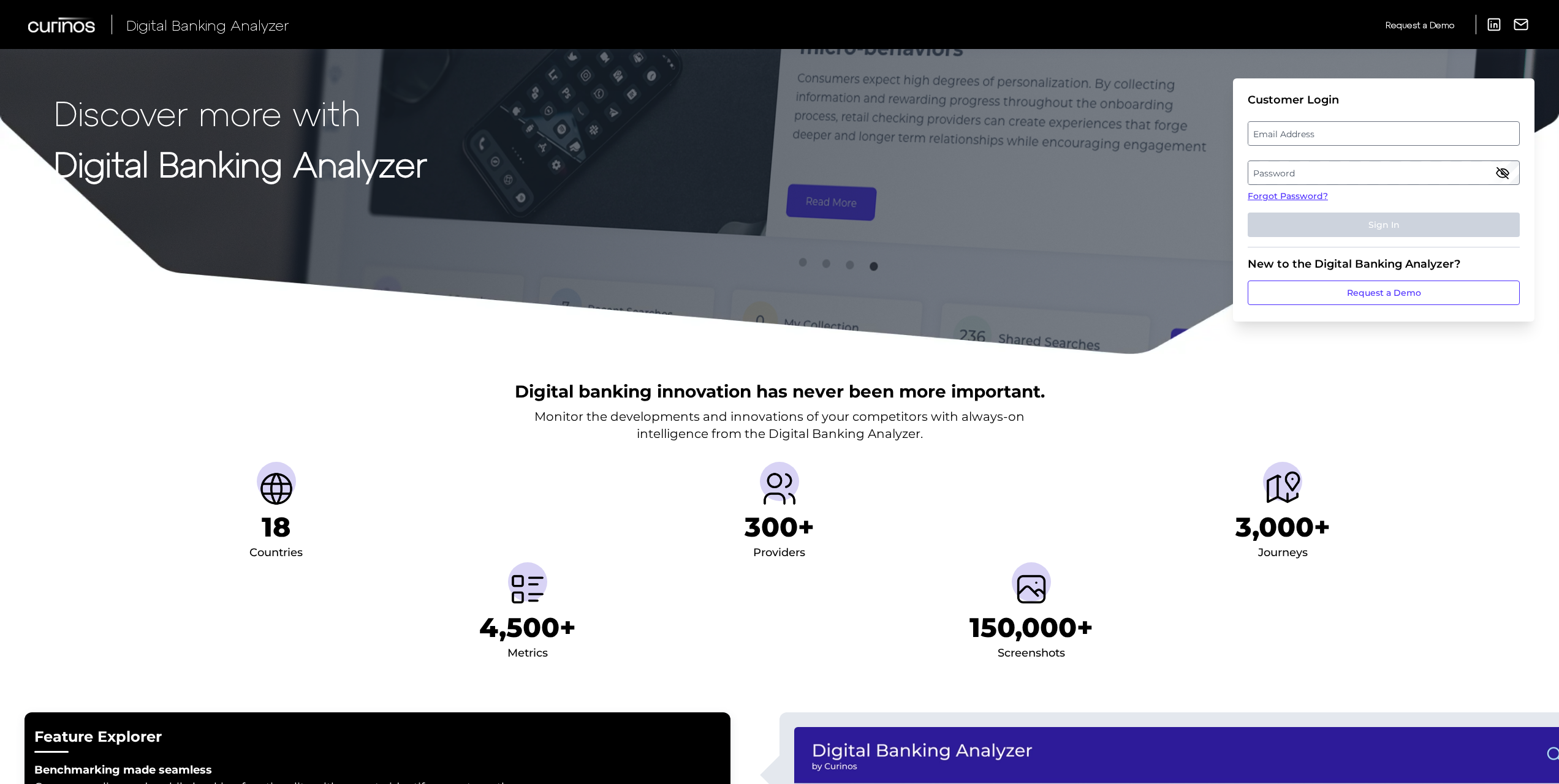
click at [1337, 120] on fieldset "Customer Login Email Address Password Forgot Password? Sign In" at bounding box center [1383, 171] width 272 height 155
click at [1336, 130] on label "Email Address" at bounding box center [1383, 133] width 270 height 22
click at [1336, 130] on input "email" at bounding box center [1383, 133] width 272 height 25
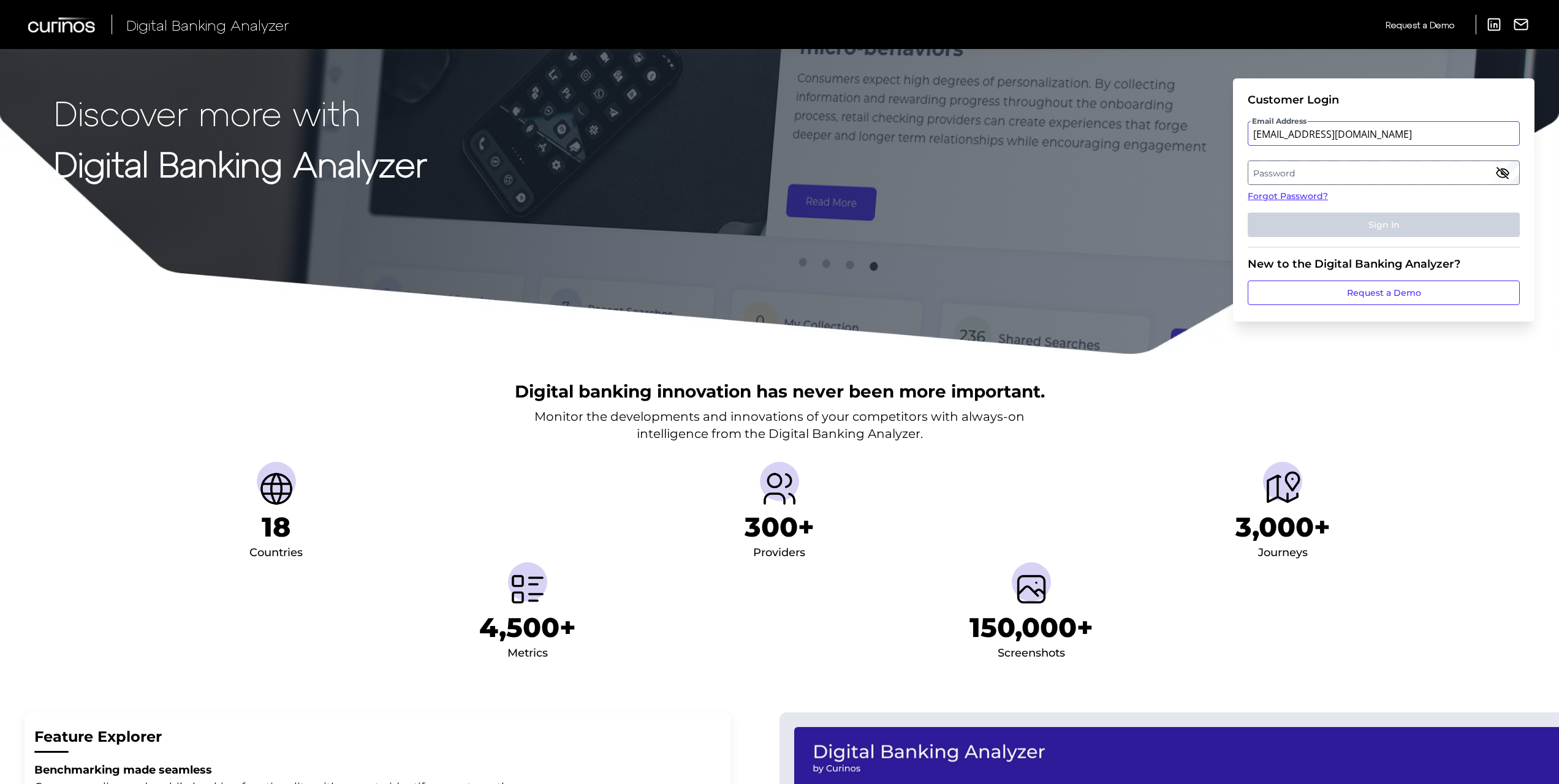
type input "avery_m_kirby@keybank.com"
click at [1310, 171] on label "Password" at bounding box center [1383, 173] width 270 height 22
click at [1320, 225] on button "Sign In" at bounding box center [1383, 225] width 272 height 25
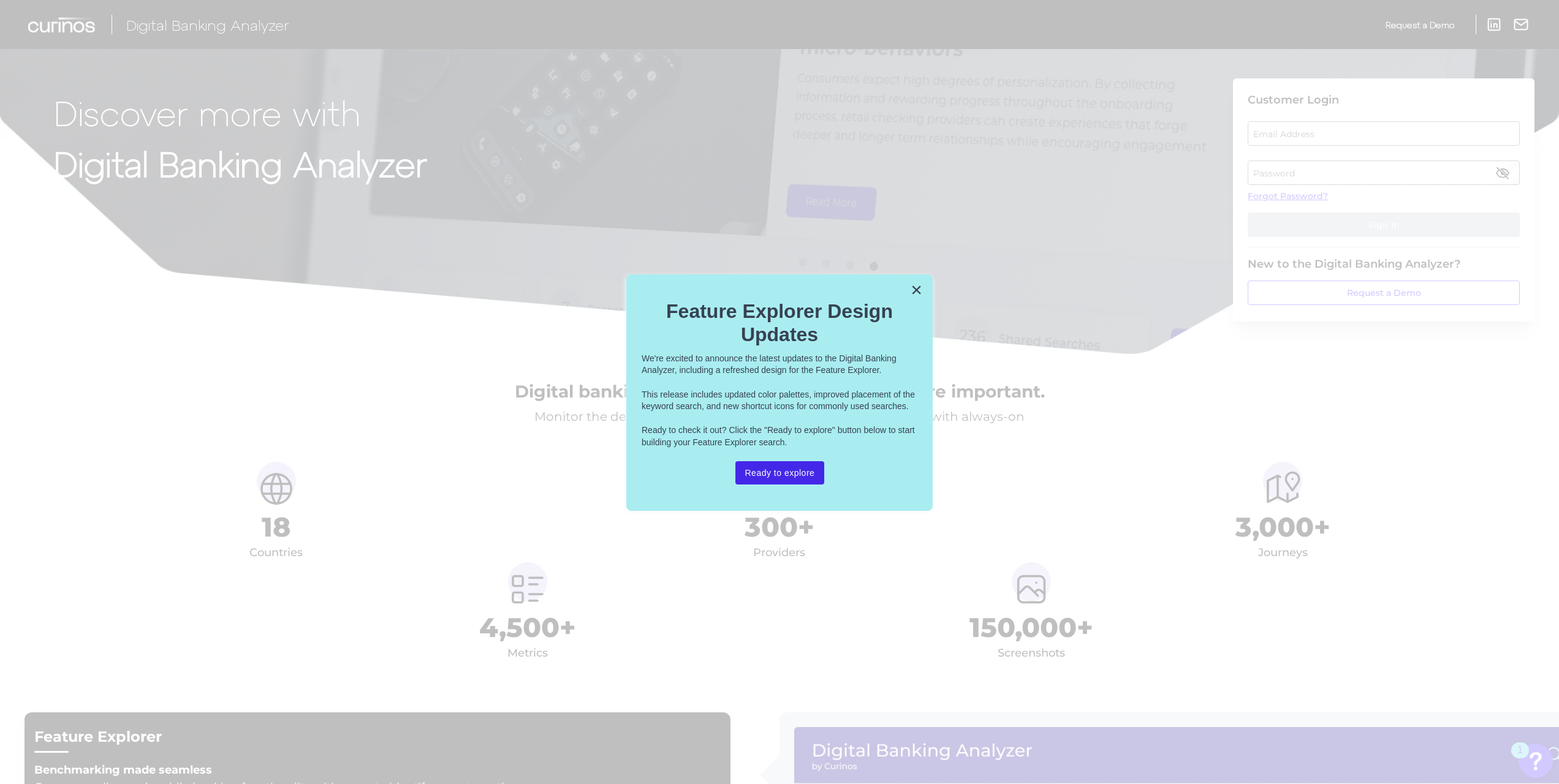
click at [773, 463] on button "Ready to explore" at bounding box center [780, 473] width 90 height 23
click at [1119, 279] on div at bounding box center [779, 392] width 1559 height 784
click at [910, 289] on button "×" at bounding box center [916, 290] width 12 height 20
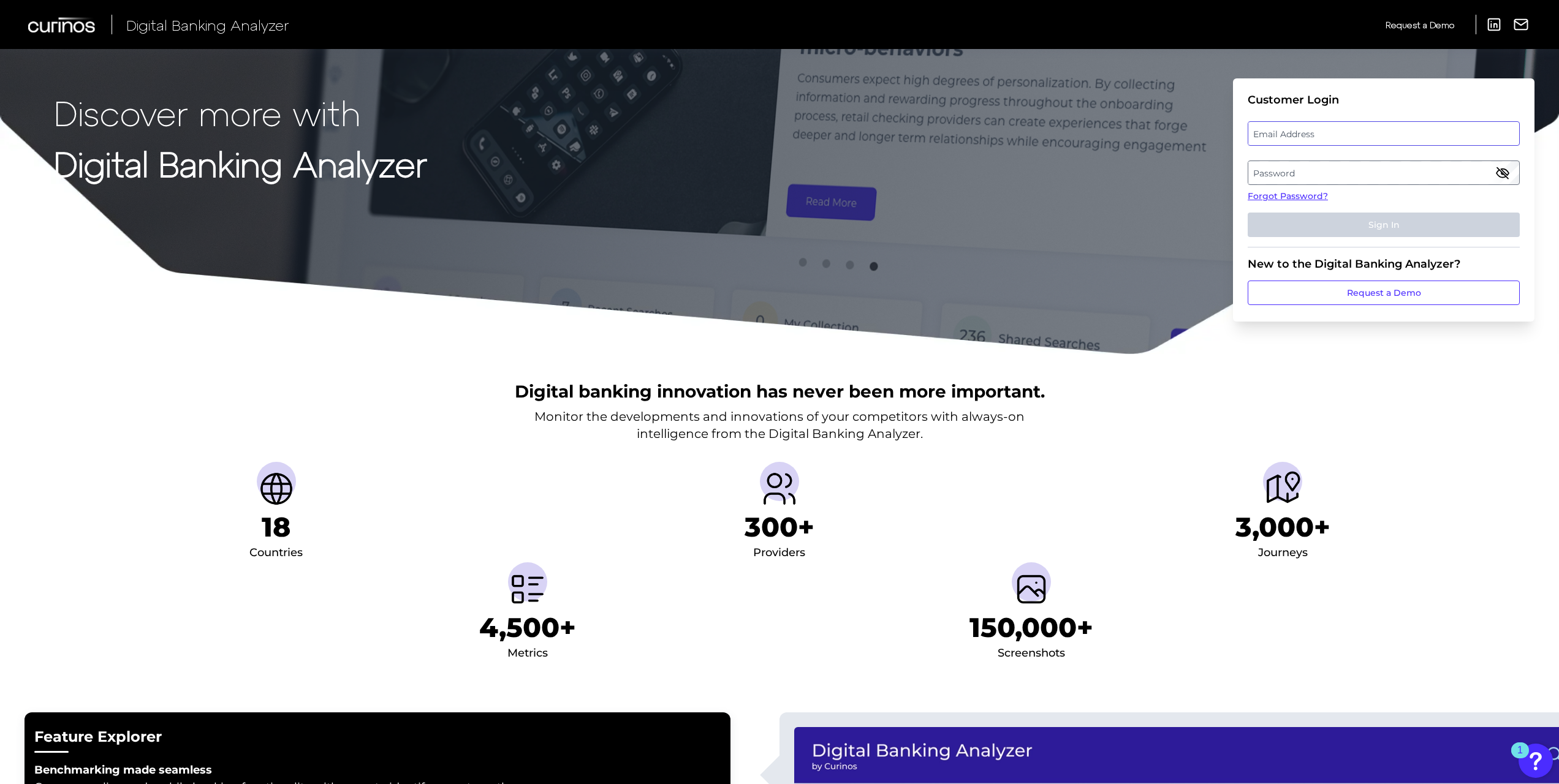
click at [1382, 145] on input "email" at bounding box center [1383, 133] width 272 height 25
click at [1325, 135] on label "Email Address" at bounding box center [1383, 133] width 270 height 22
click at [1325, 135] on input "email" at bounding box center [1383, 133] width 272 height 25
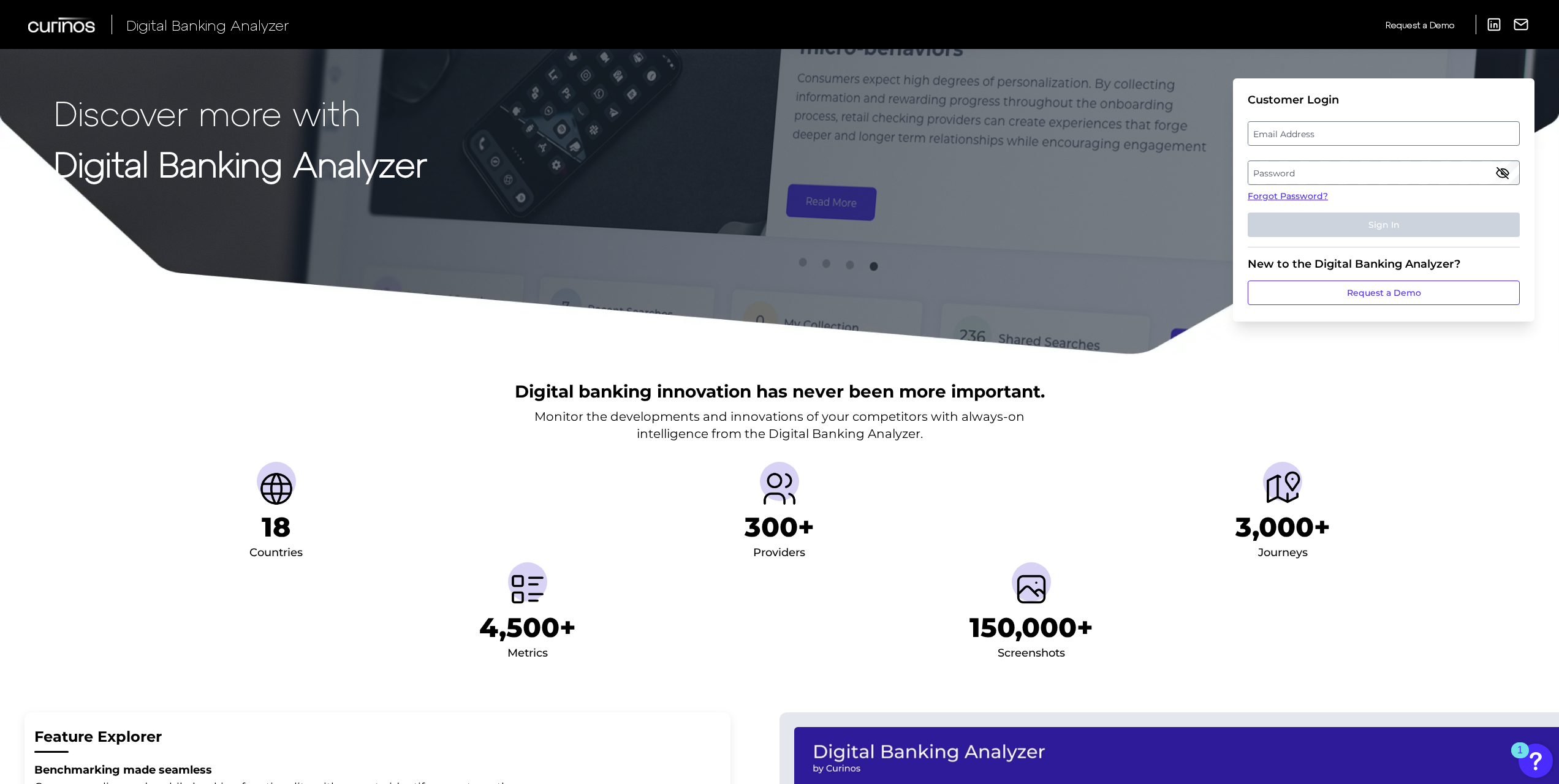
click at [1385, 139] on label "Email Address" at bounding box center [1383, 133] width 270 height 22
click at [1385, 139] on input "email" at bounding box center [1383, 133] width 272 height 25
paste input "avery_m_kirby@keybank.com"
type input "[EMAIL_ADDRESS][DOMAIN_NAME]"
click at [1390, 169] on label "Password" at bounding box center [1383, 173] width 270 height 22
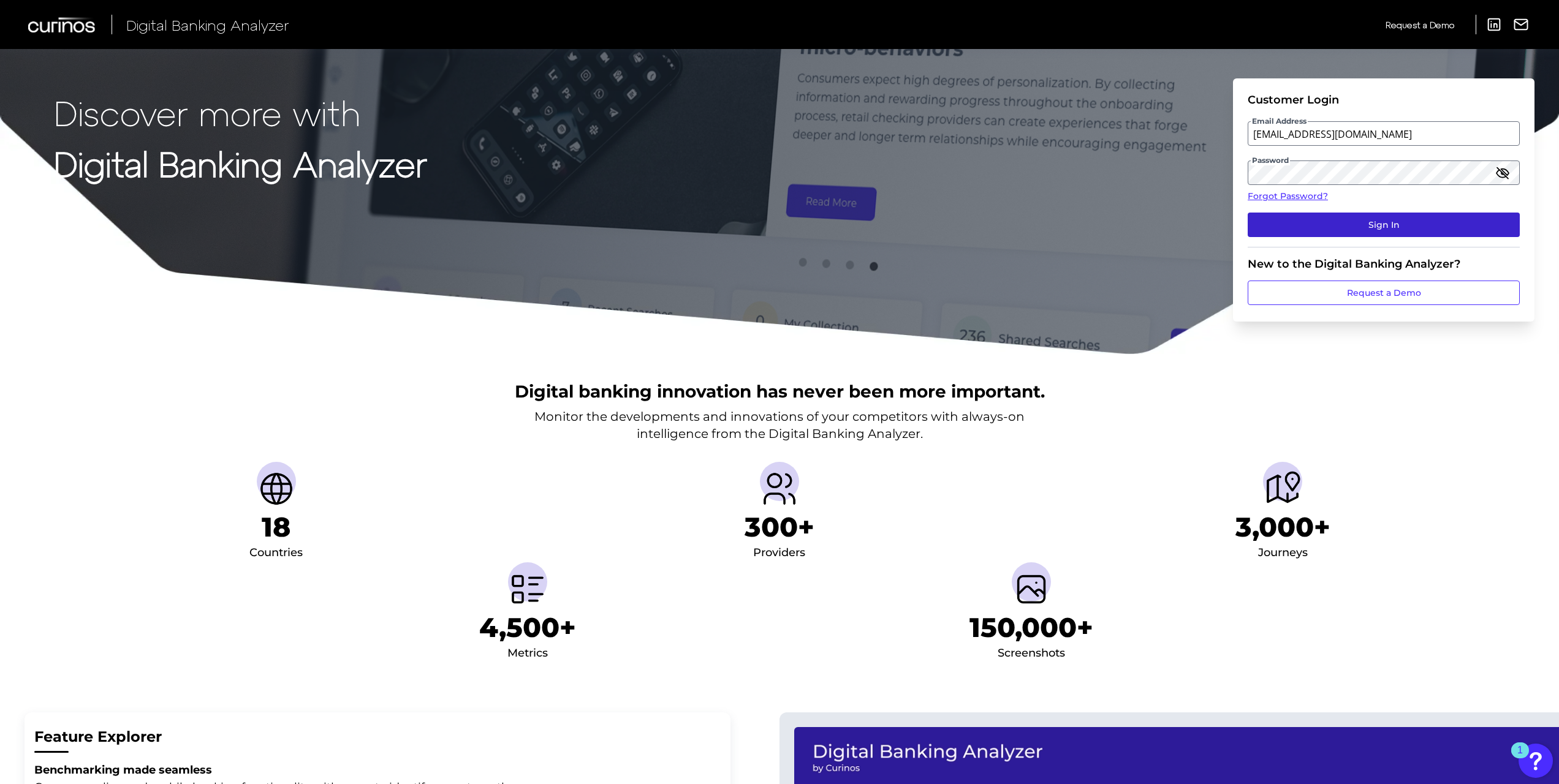
click at [1383, 232] on button "Sign In" at bounding box center [1383, 225] width 272 height 25
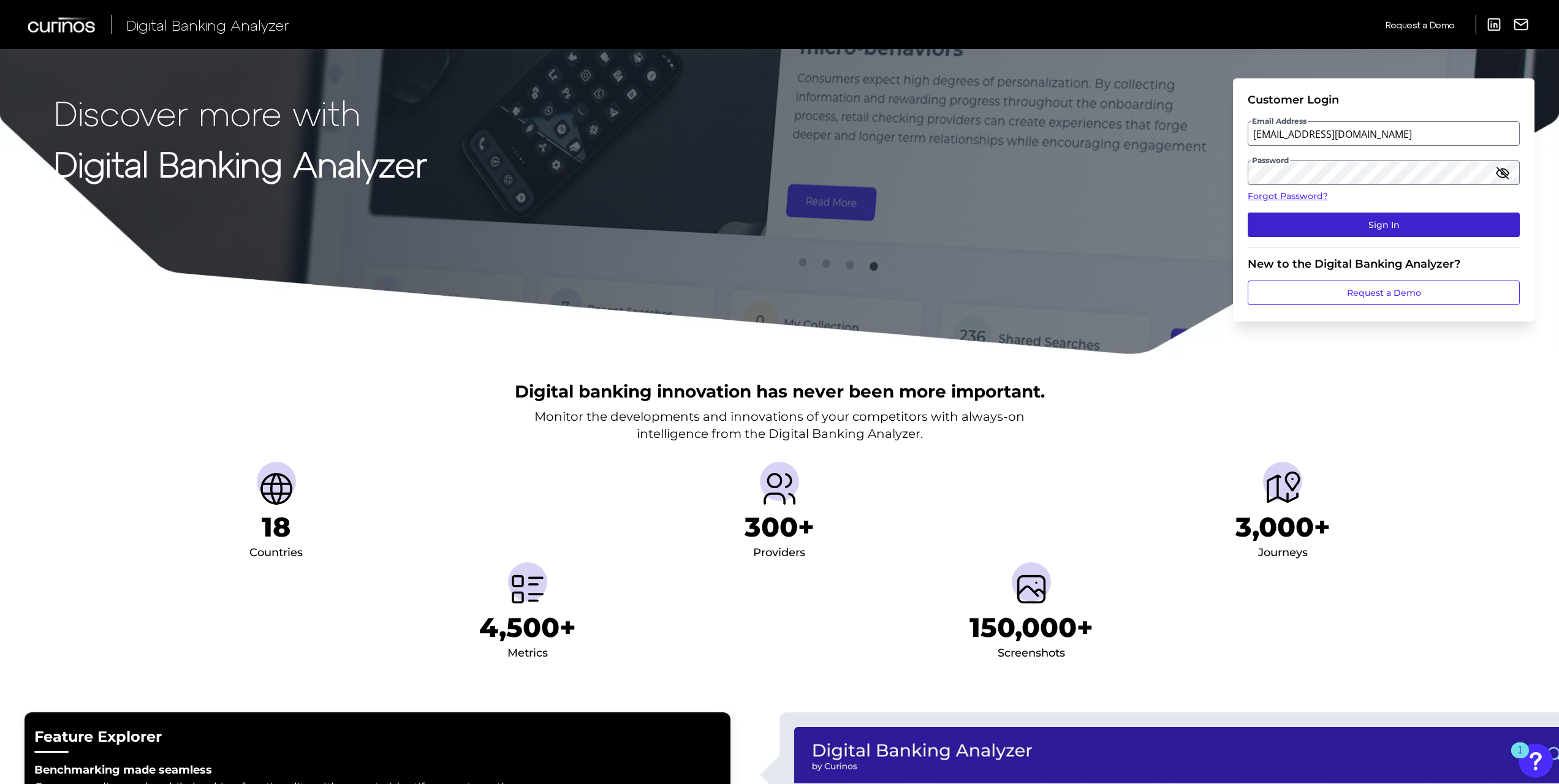
click at [1372, 223] on button "Sign In" at bounding box center [1383, 225] width 272 height 25
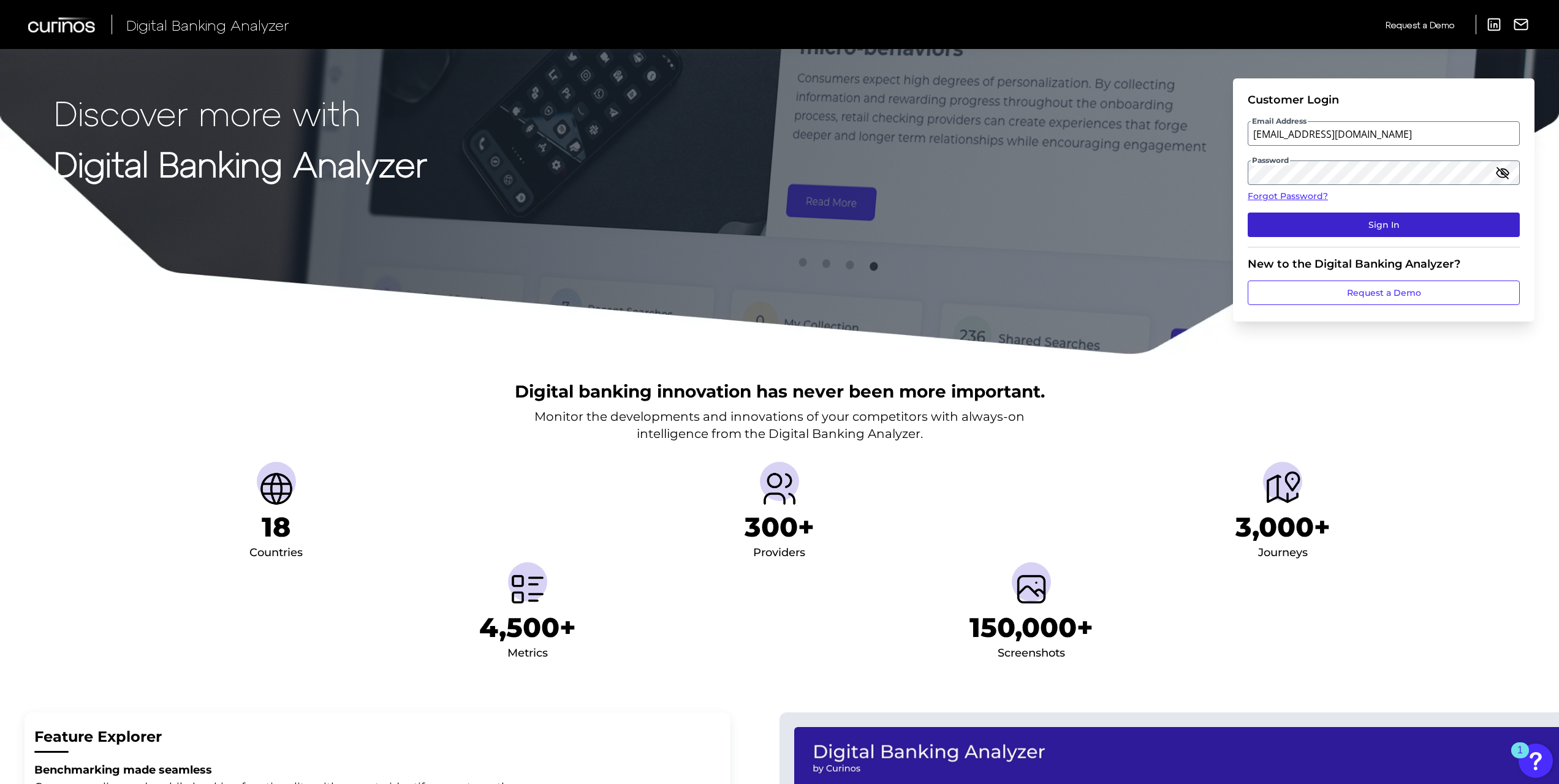
click at [1361, 224] on button "Sign In" at bounding box center [1383, 225] width 272 height 25
click at [1399, 144] on input "[EMAIL_ADDRESS][DOMAIN_NAME]" at bounding box center [1383, 133] width 272 height 25
click at [1503, 172] on icon "button" at bounding box center [1502, 173] width 15 height 15
click at [1452, 238] on fieldset "Customer Login Email Address avery_m_kirby@keybank.com Password Forgot Password…" at bounding box center [1383, 171] width 272 height 155
click at [1453, 223] on button "Sign In" at bounding box center [1383, 225] width 272 height 25
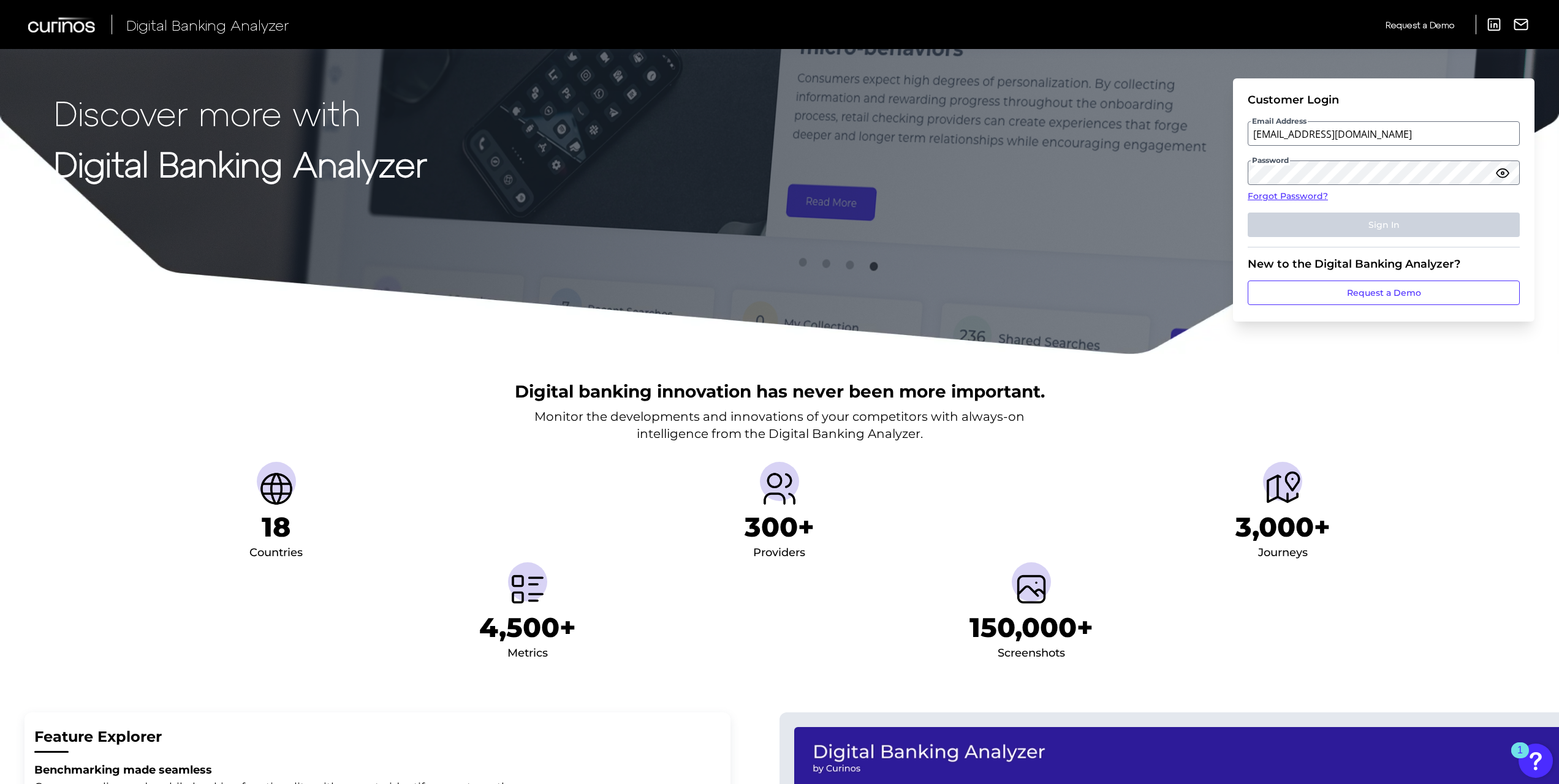
click at [1453, 223] on button "Sign In" at bounding box center [1383, 225] width 272 height 25
click at [1455, 223] on button "Sign In" at bounding box center [1383, 225] width 272 height 25
click at [1455, 223] on button "Sign In" at bounding box center [1383, 225] width 272 height 25
click at [1532, 758] on img "Open Resource Center, 1 new notification" at bounding box center [1535, 761] width 34 height 34
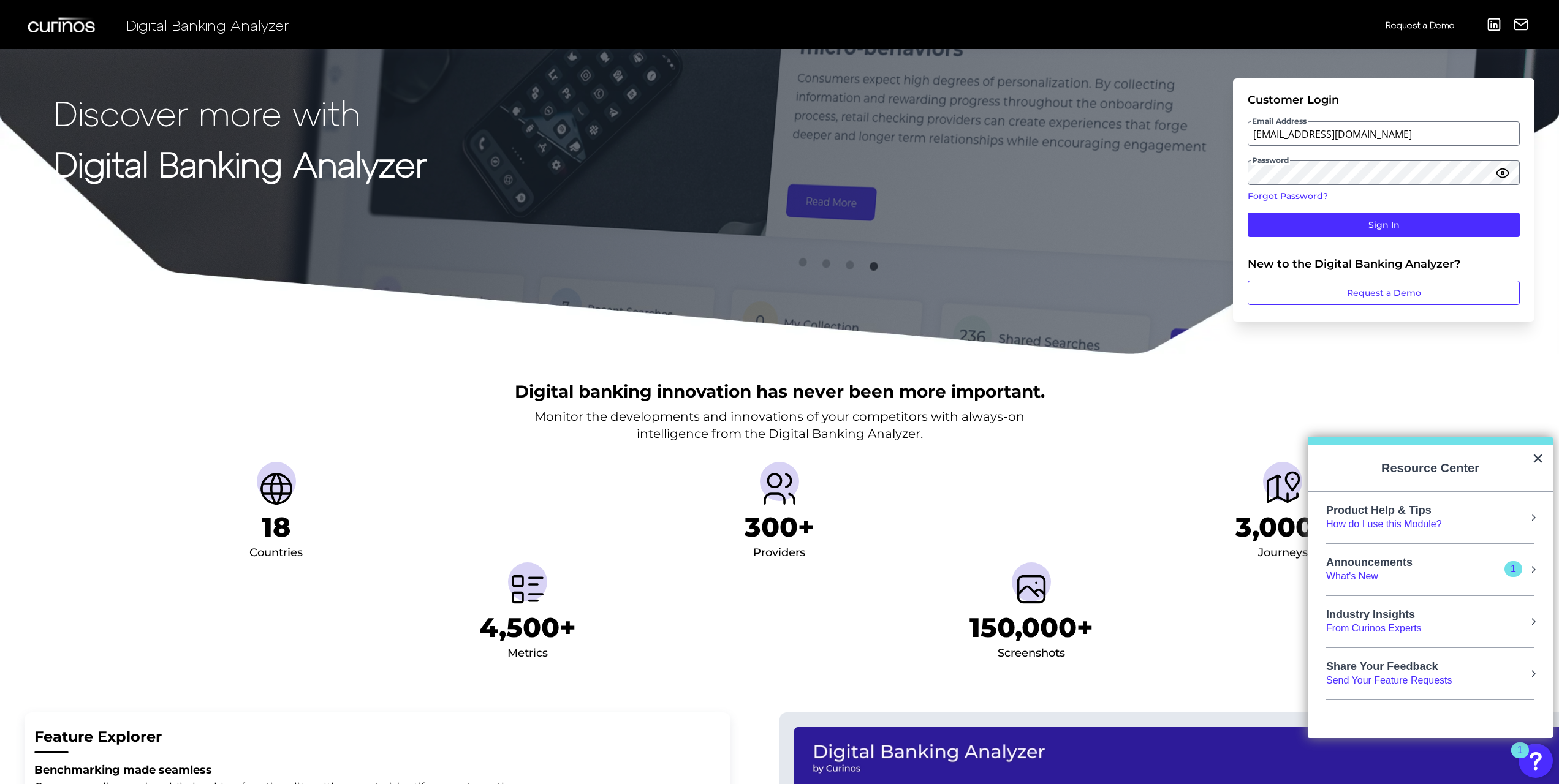
click at [1386, 559] on div "Announcements" at bounding box center [1381, 563] width 111 height 13
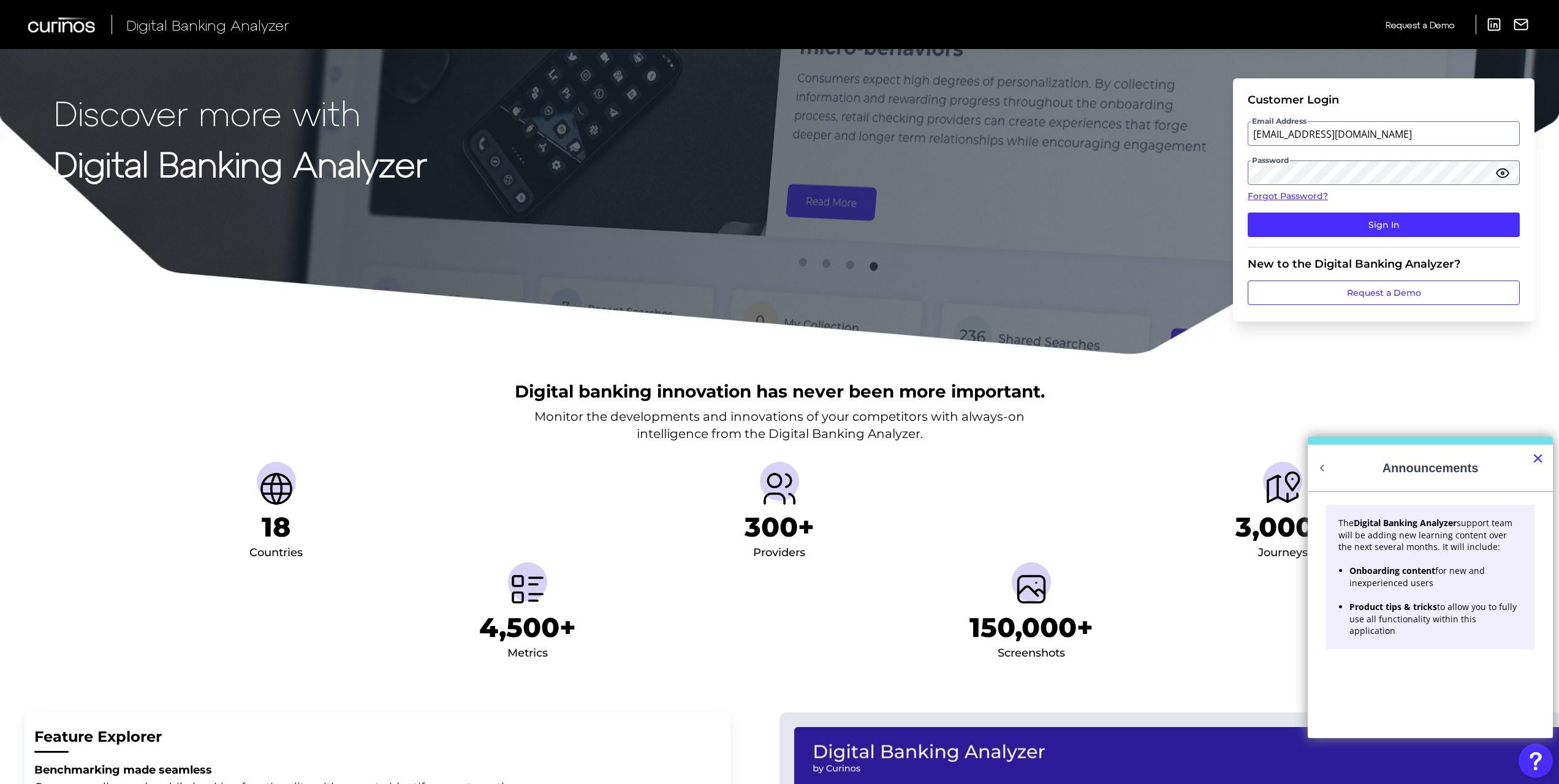
click at [1542, 458] on button "×" at bounding box center [1538, 458] width 12 height 20
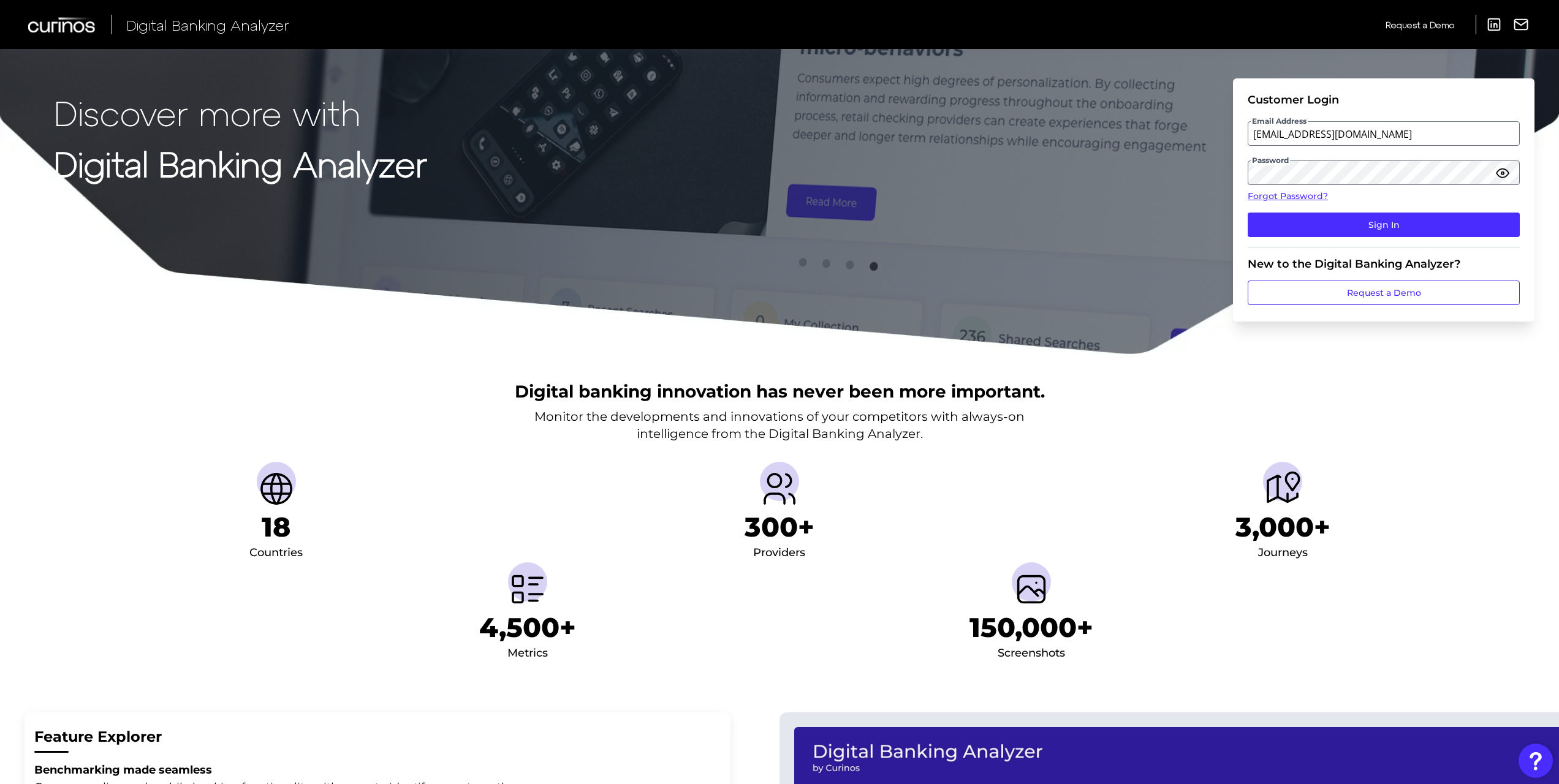
click at [174, 20] on span "Digital Banking Analyzer" at bounding box center [207, 25] width 163 height 18
click at [1406, 220] on button "Sign In" at bounding box center [1383, 225] width 272 height 25
click at [1400, 224] on button "Sign In" at bounding box center [1383, 225] width 272 height 25
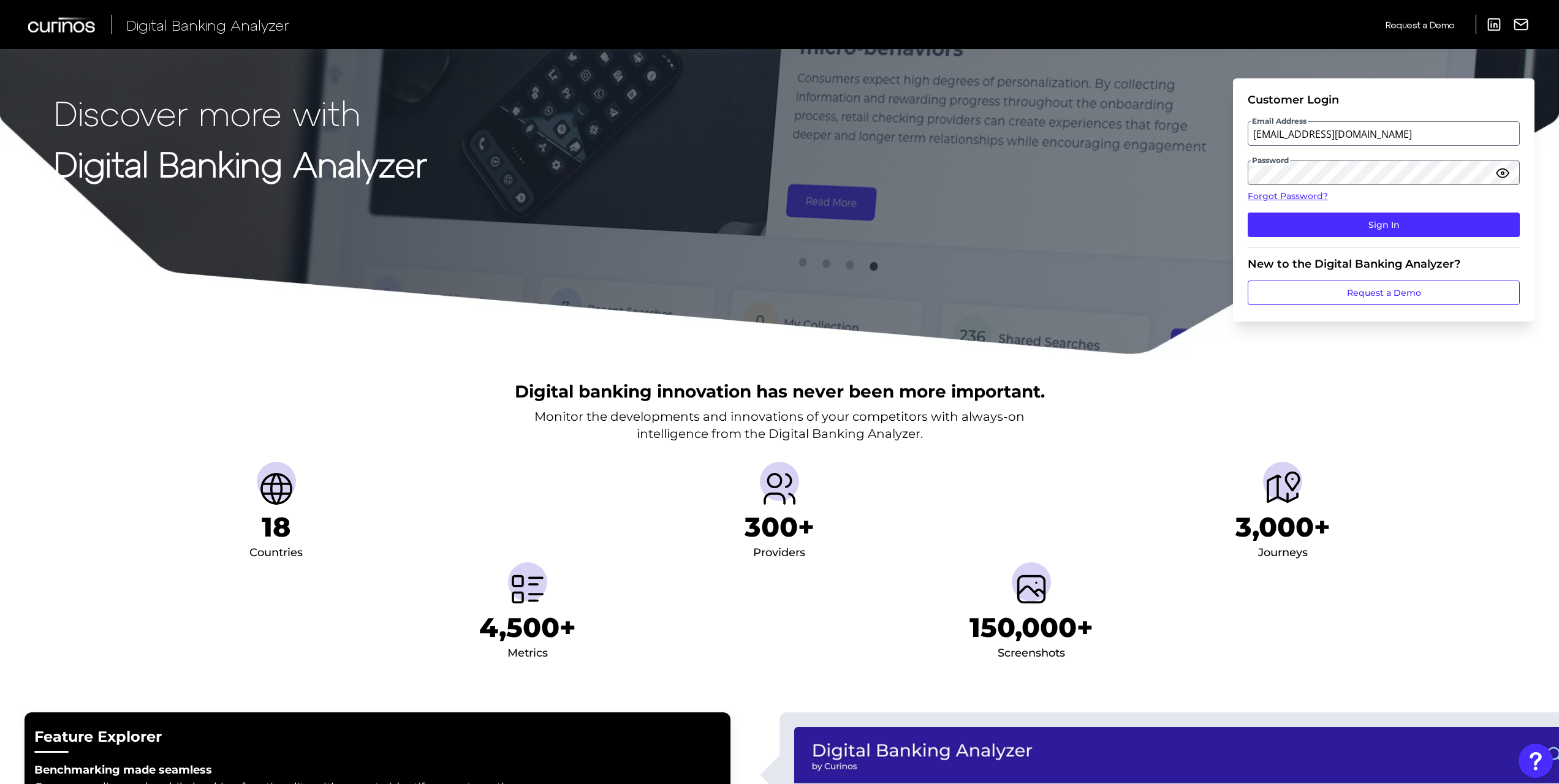
click at [179, 611] on ul "18 Countries 300+ Providers 3,000+ Journeys 4,500+ Metrics 150,000+ Screenshots" at bounding box center [779, 562] width 1509 height 201
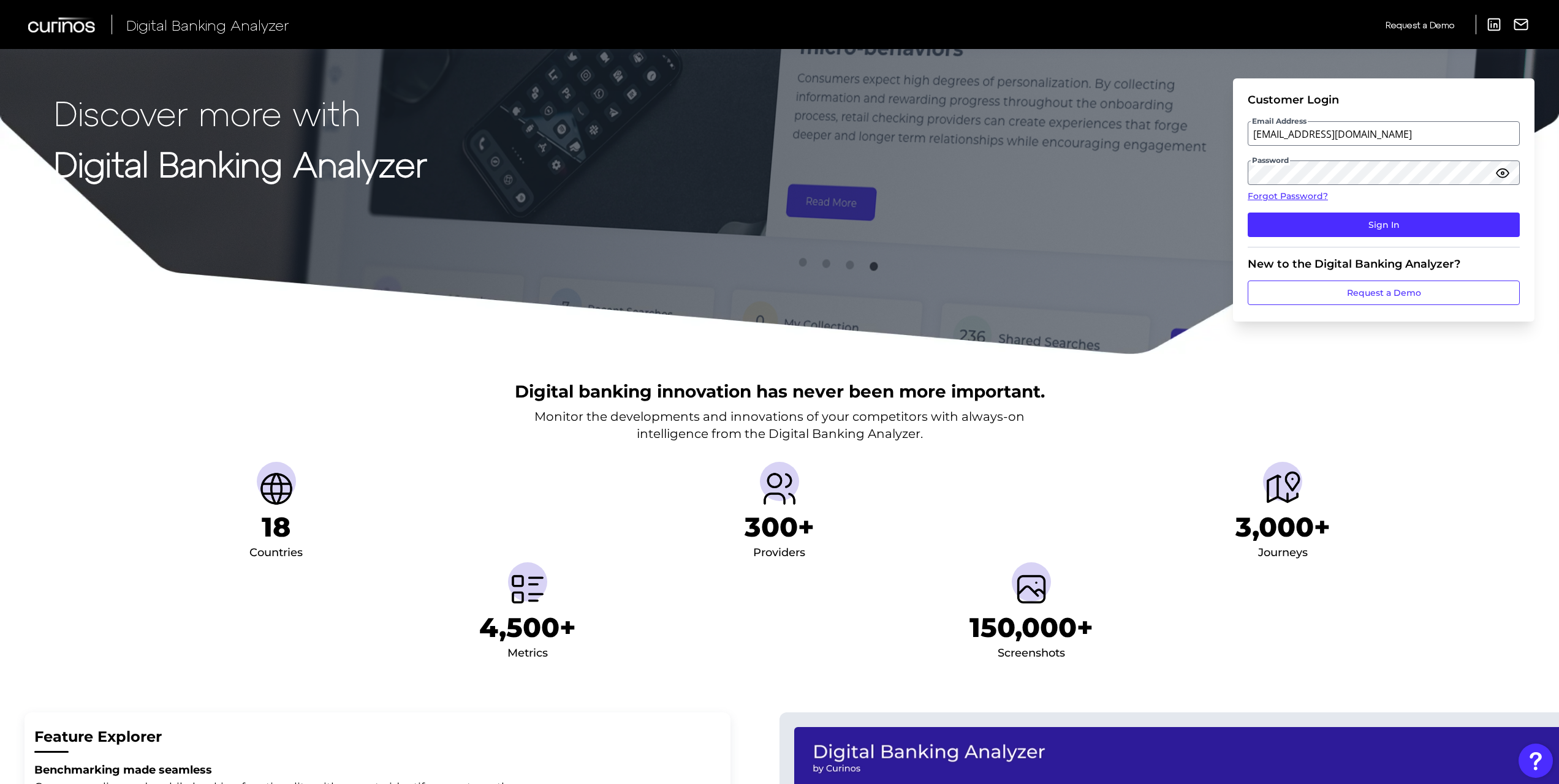
click at [966, 216] on div "Discover more with Digital Banking Analyzer Customer Login Email Address avery_…" at bounding box center [779, 177] width 1559 height 355
click at [1312, 223] on button "Sign In" at bounding box center [1383, 225] width 272 height 25
click at [1311, 194] on link "Forgot Password?" at bounding box center [1383, 196] width 272 height 13
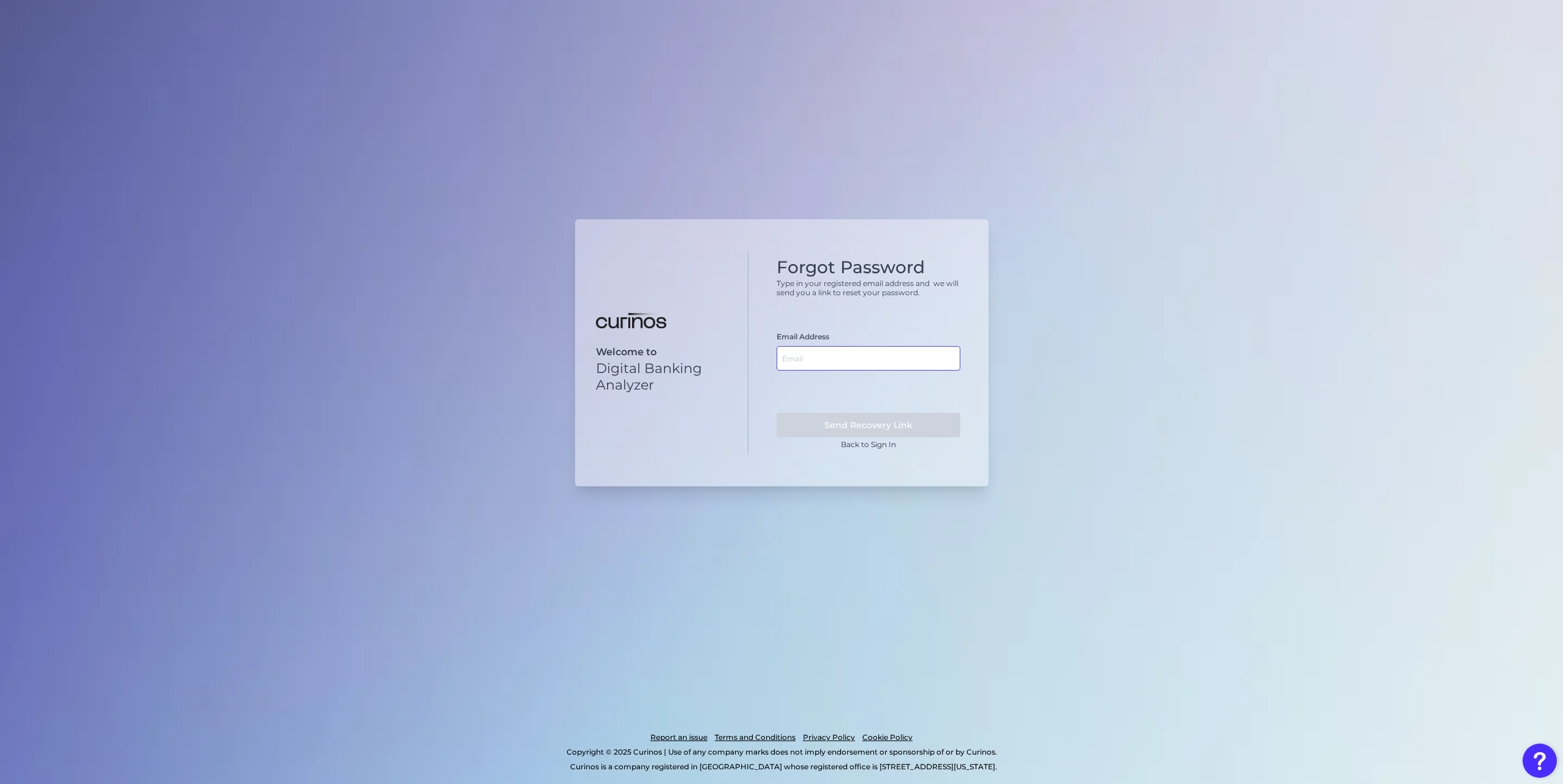
click at [817, 364] on input "text" at bounding box center [869, 359] width 184 height 25
type input "[EMAIL_ADDRESS][DOMAIN_NAME]"
click at [889, 427] on button "Send Recovery Link" at bounding box center [869, 425] width 184 height 25
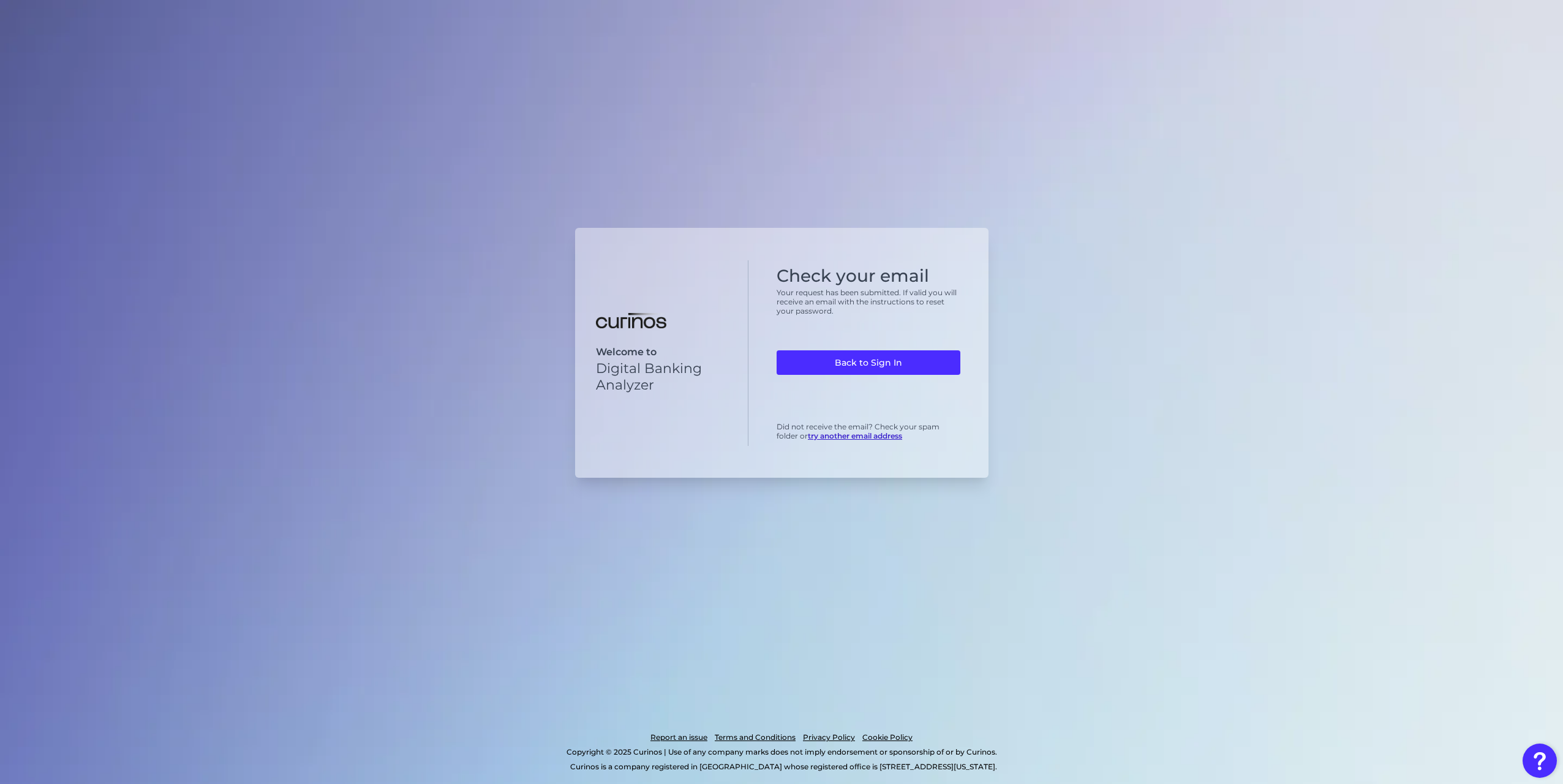
click at [924, 363] on link "Back to Sign In" at bounding box center [869, 362] width 184 height 25
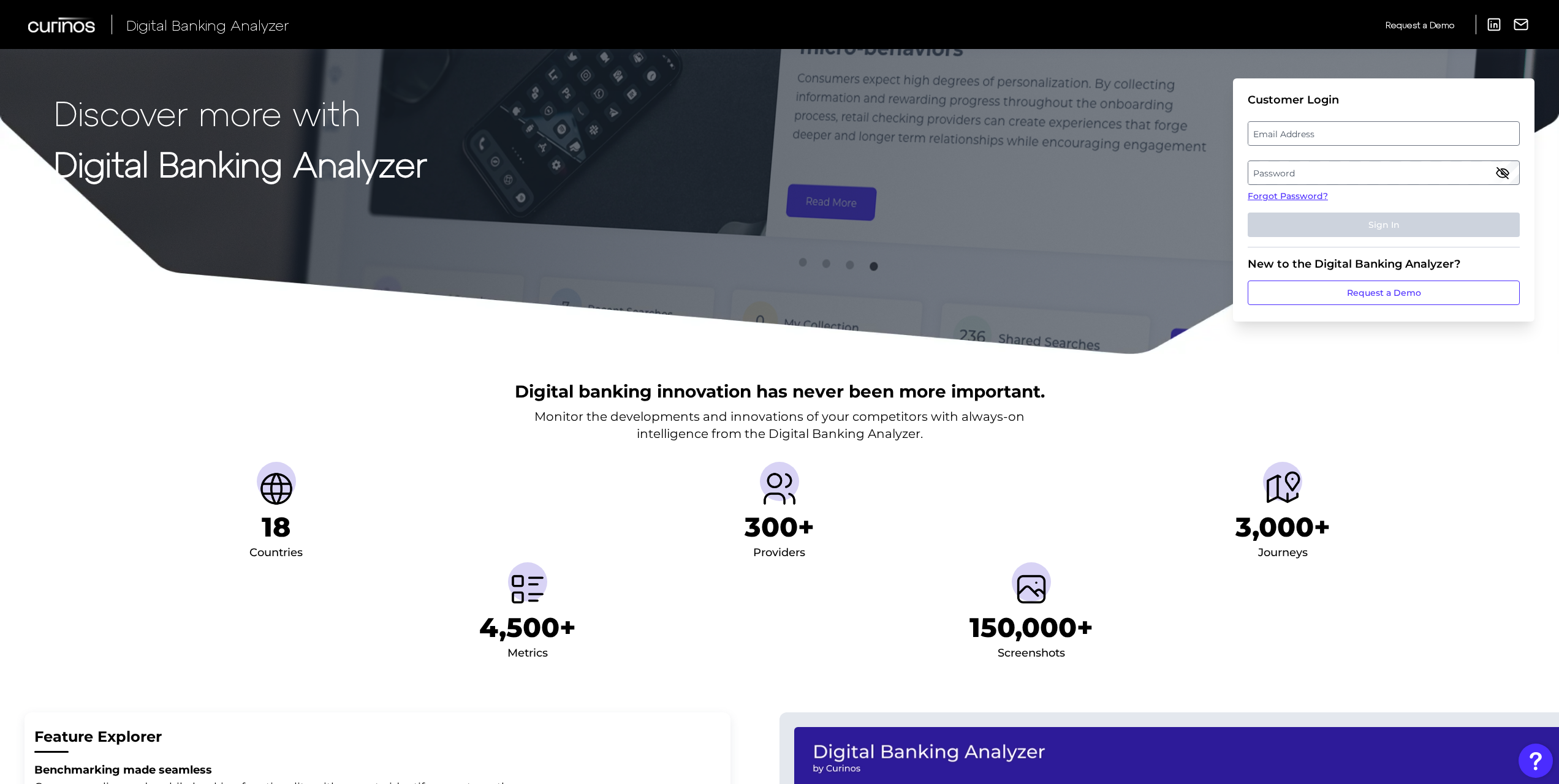
click at [1146, 465] on li "3,000+ Journeys" at bounding box center [1283, 512] width 503 height 101
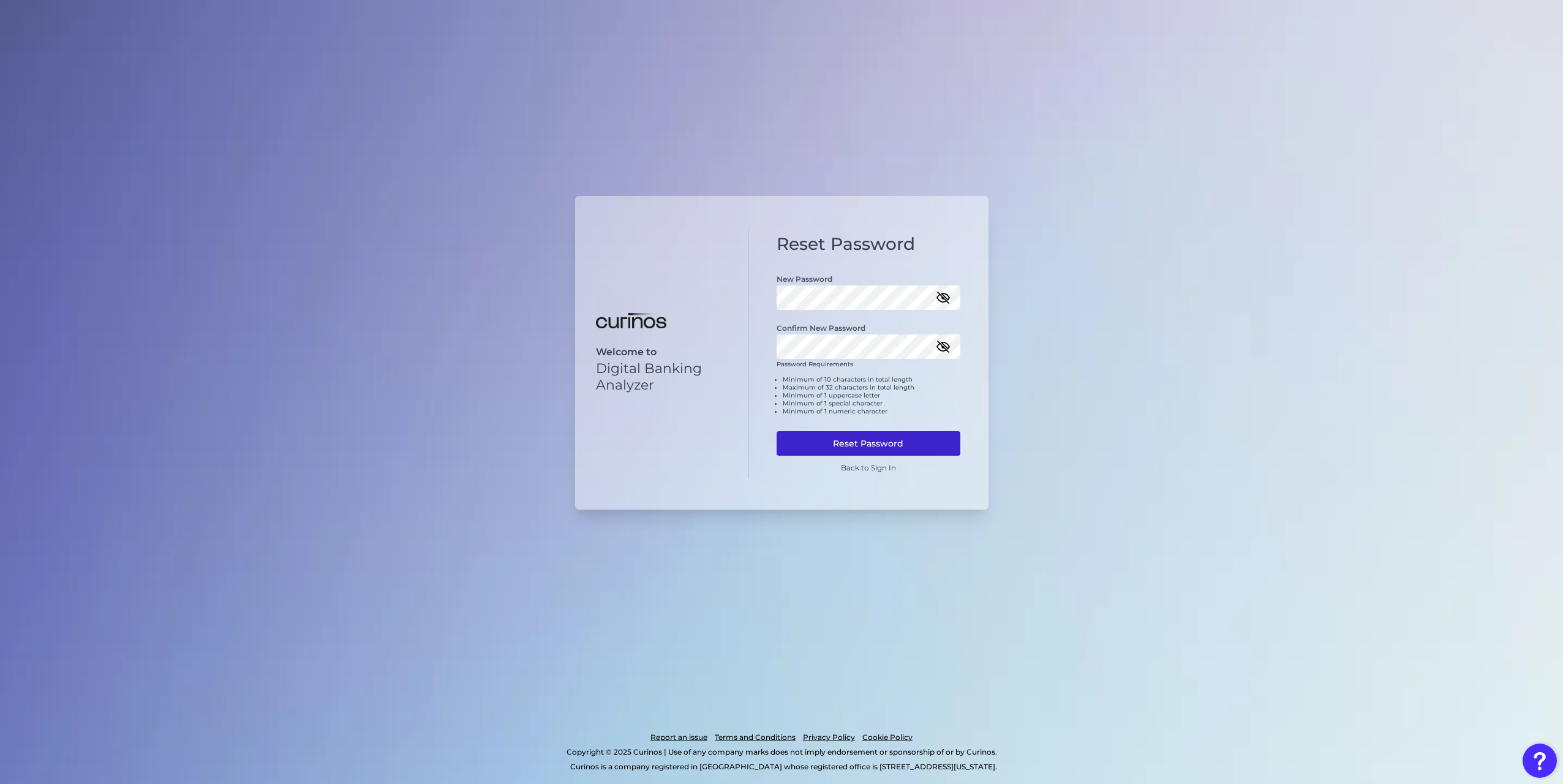
click at [850, 440] on button "Reset Password" at bounding box center [869, 443] width 184 height 25
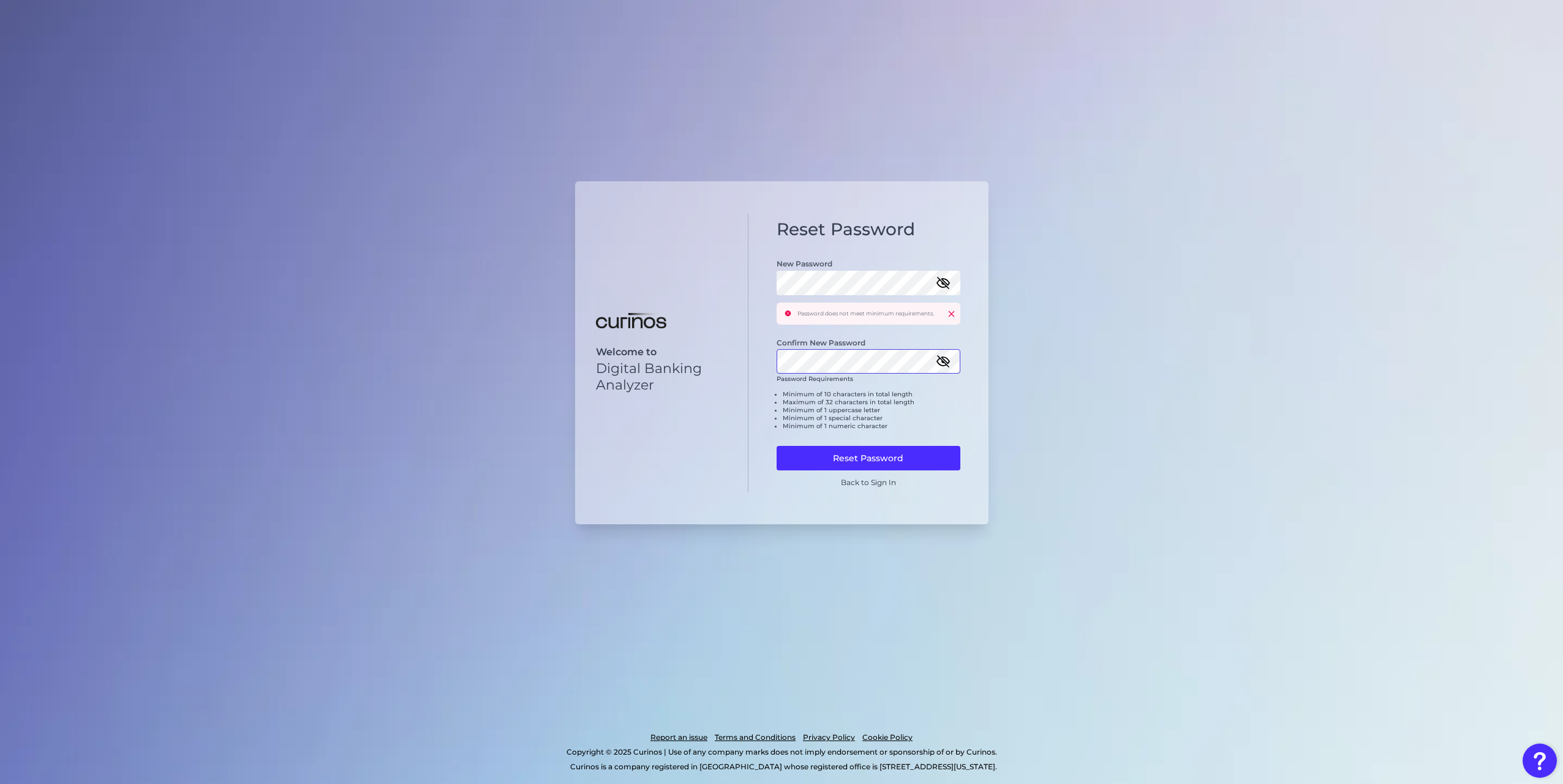
click button at bounding box center [951, 313] width 8 height 8
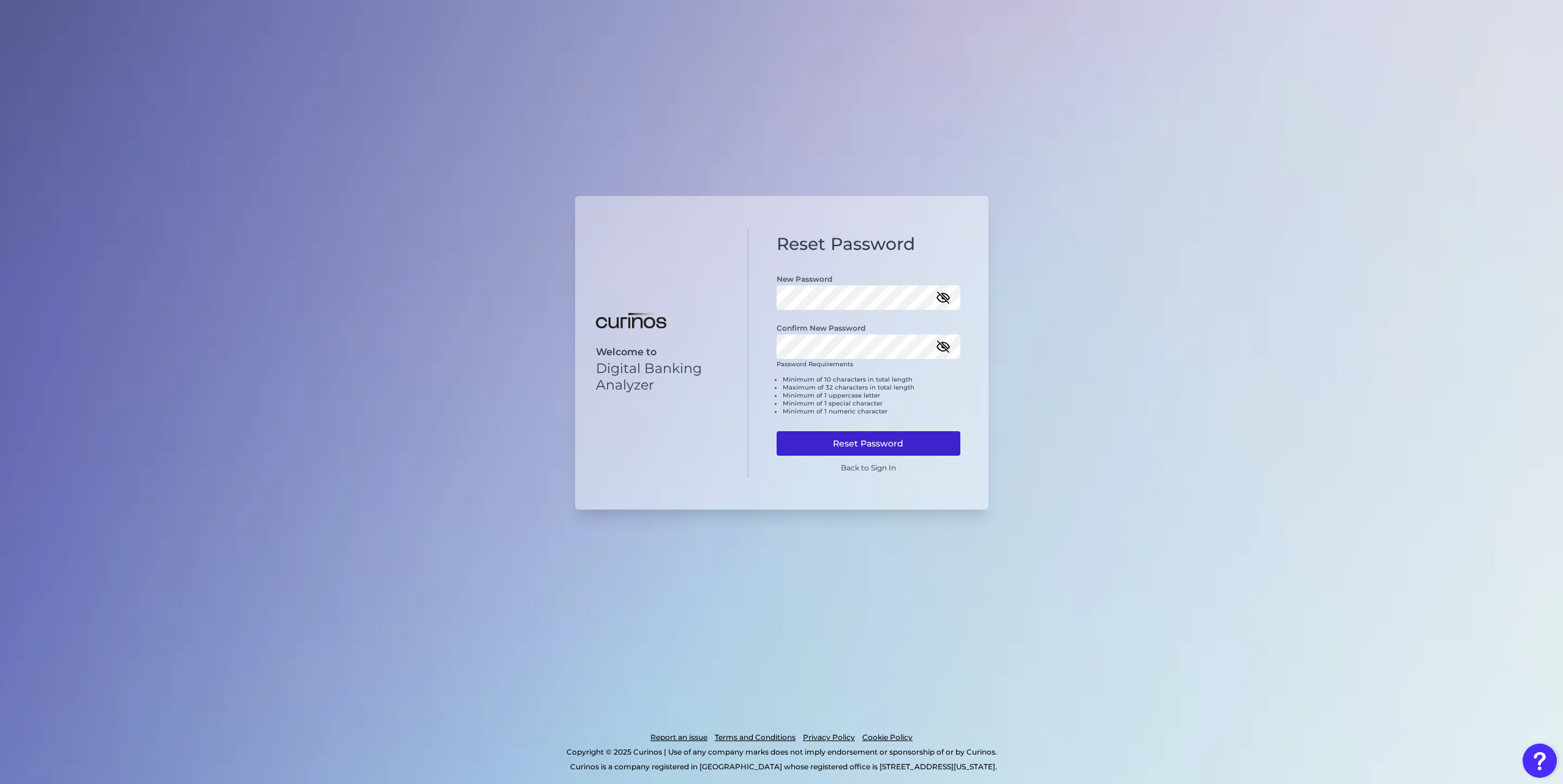
click at [913, 437] on button "Reset Password" at bounding box center [869, 443] width 184 height 25
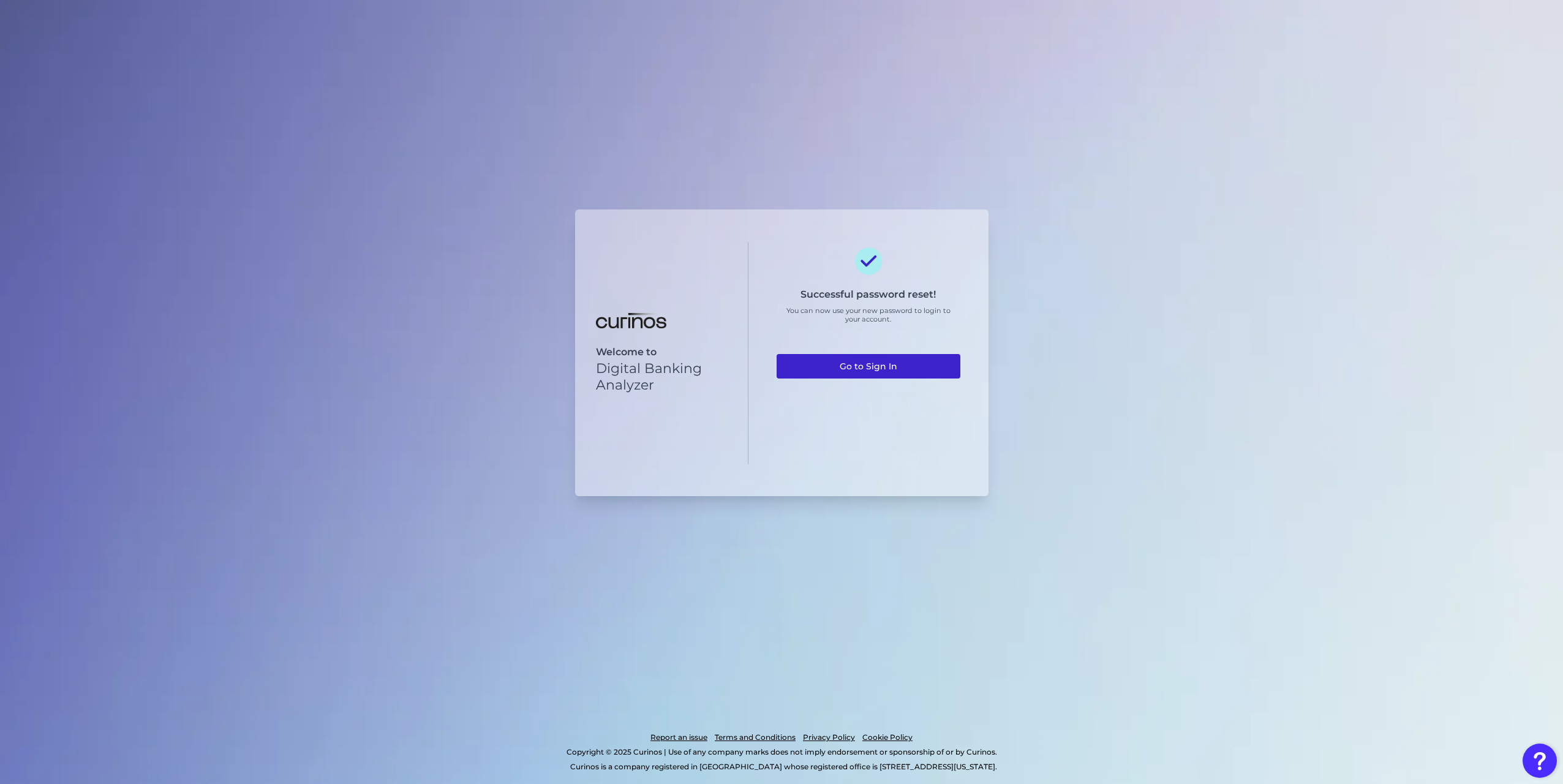
click at [934, 358] on link "Go to Sign In" at bounding box center [869, 366] width 184 height 25
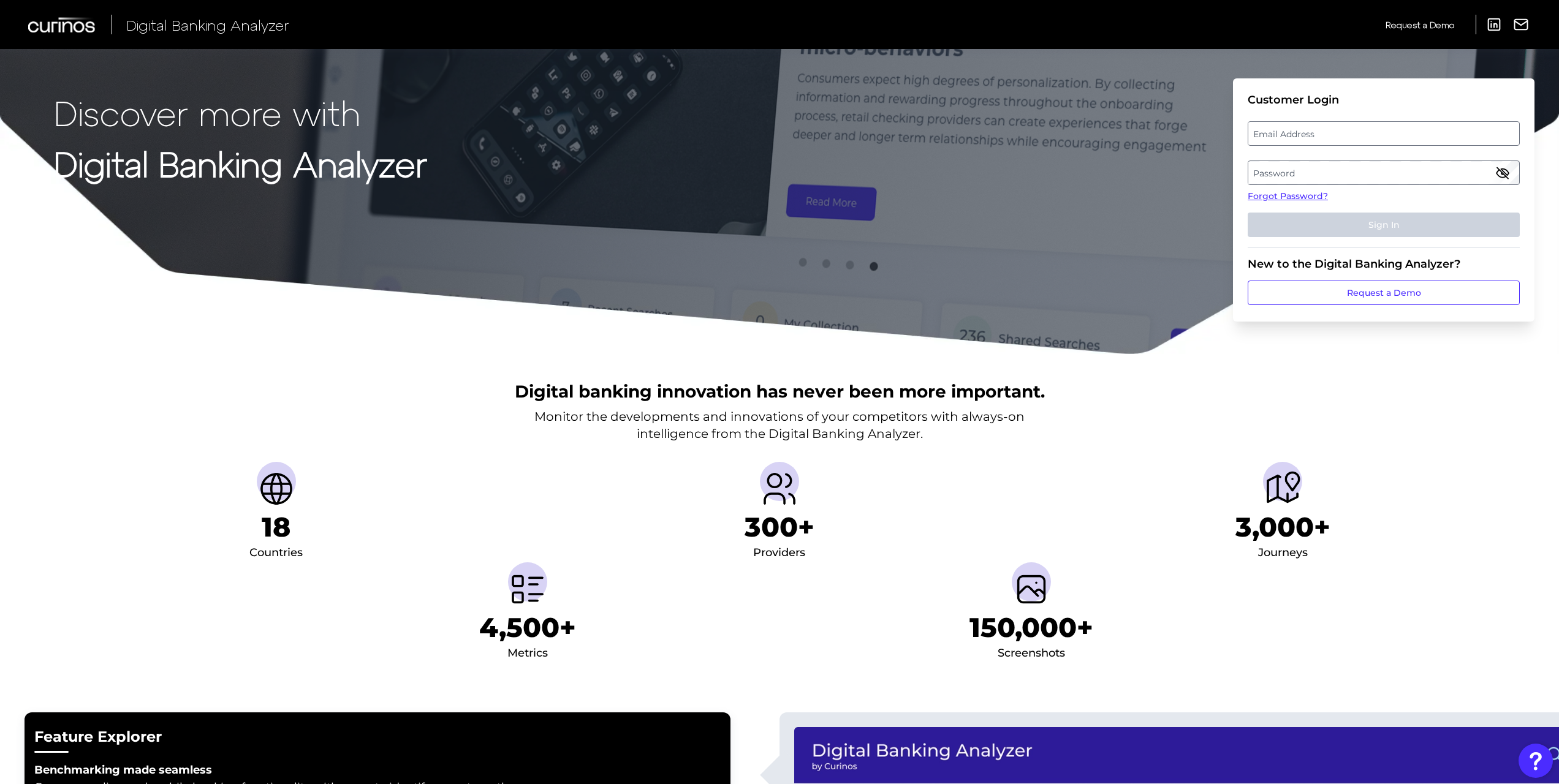
click at [1307, 168] on label "Password" at bounding box center [1383, 173] width 270 height 22
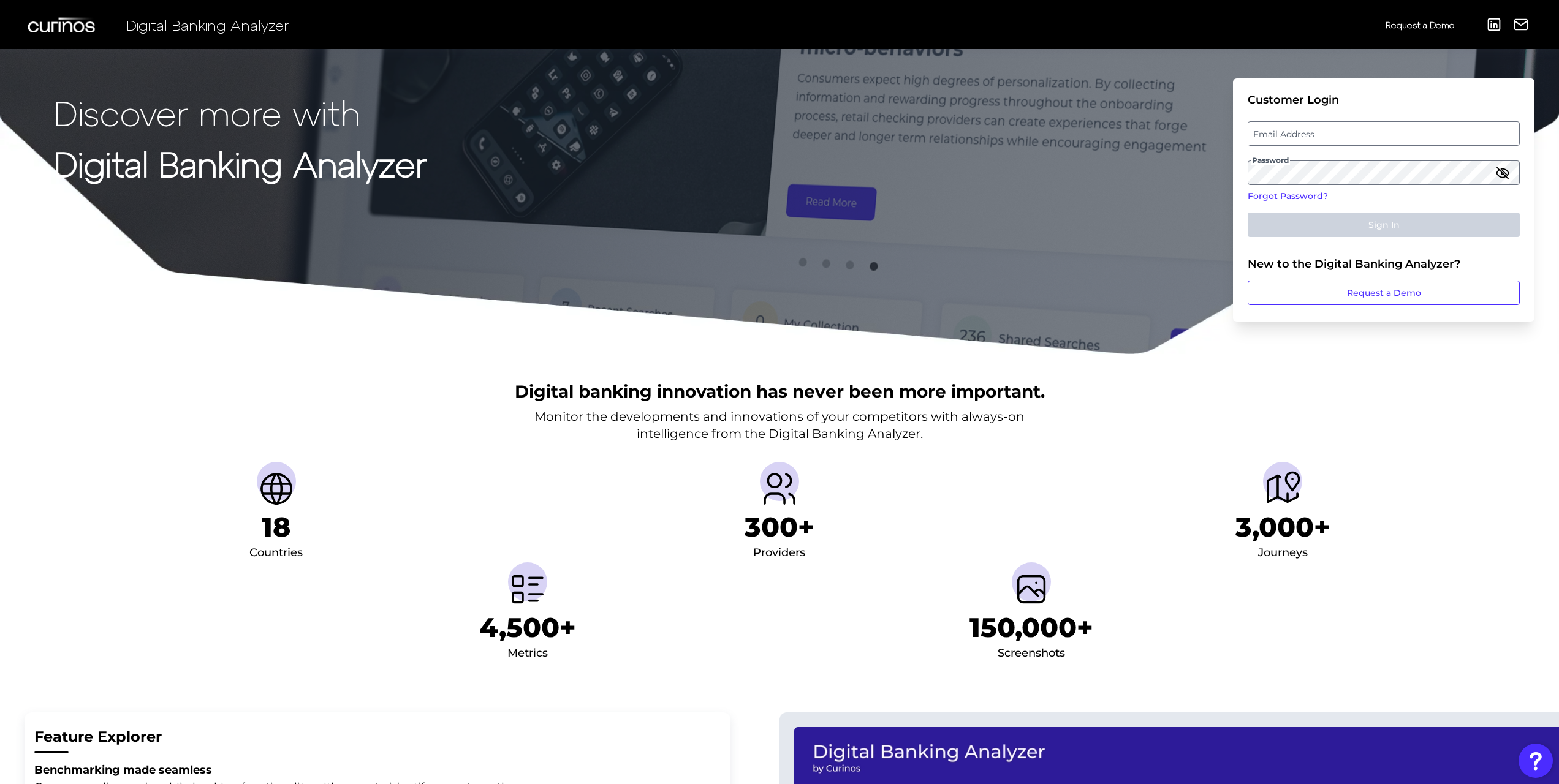
click at [1498, 169] on icon "button" at bounding box center [1502, 173] width 12 height 9
click at [1439, 133] on label "Email Address" at bounding box center [1383, 133] width 270 height 22
click at [1439, 133] on input "email" at bounding box center [1383, 133] width 272 height 25
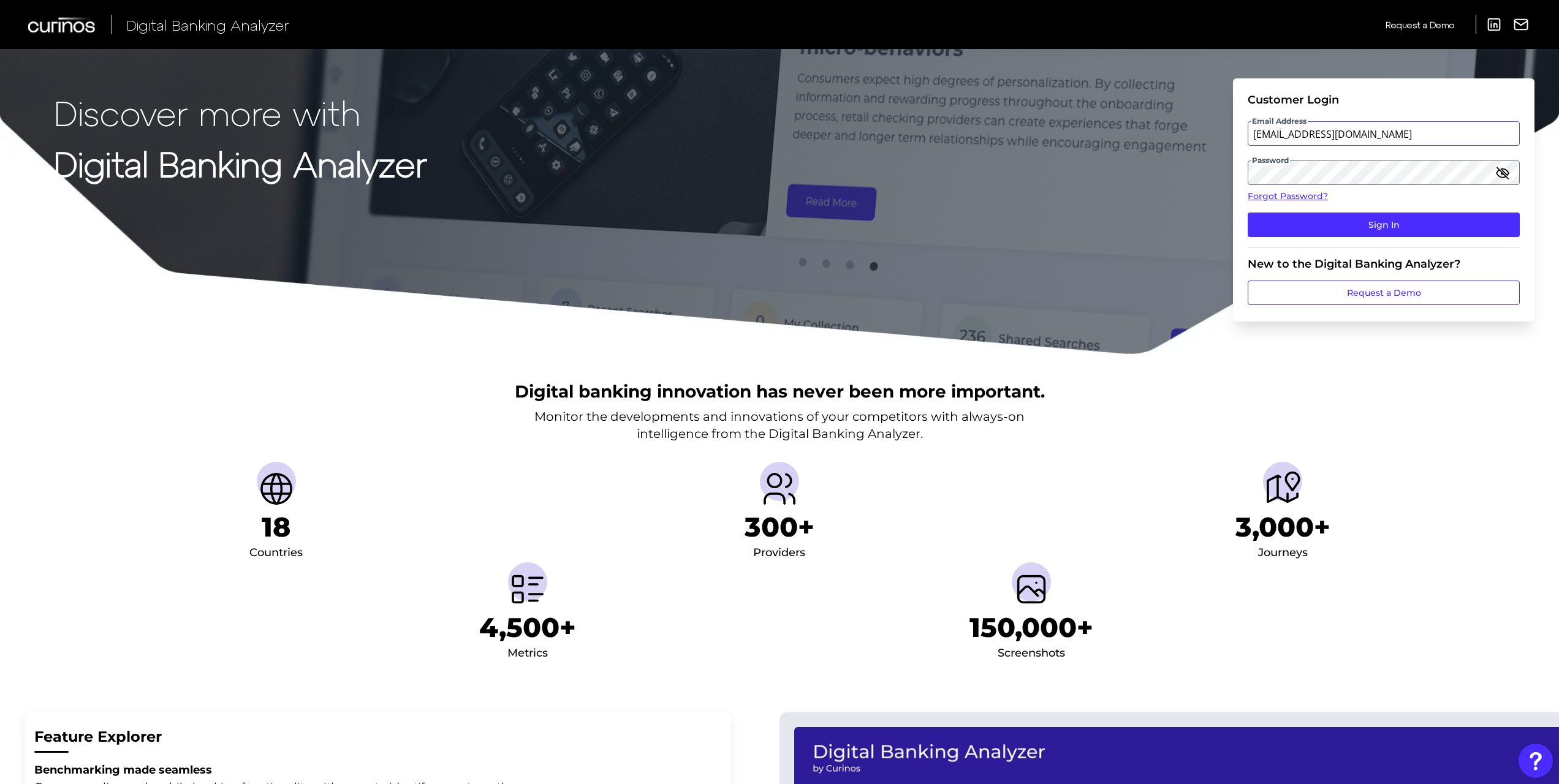
type input "[EMAIL_ADDRESS][DOMAIN_NAME]"
click at [1247, 212] on button "Sign In" at bounding box center [1383, 225] width 272 height 25
click at [1370, 231] on button "Sign In" at bounding box center [1383, 225] width 272 height 25
click at [1458, 222] on button "Sign In" at bounding box center [1383, 225] width 272 height 25
click at [1356, 214] on button "Sign In" at bounding box center [1383, 225] width 272 height 25
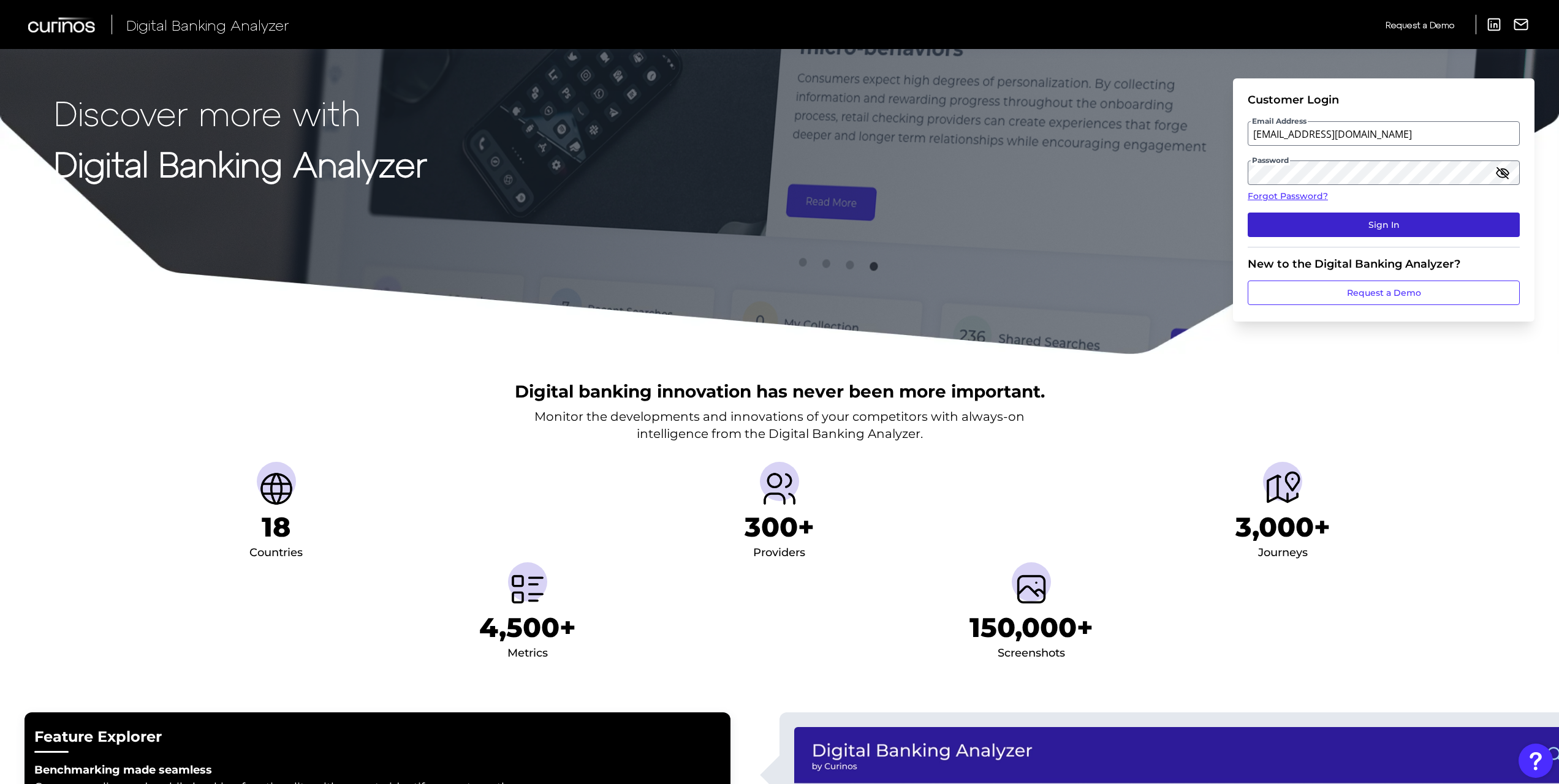
click at [1336, 224] on button "Sign In" at bounding box center [1383, 225] width 272 height 25
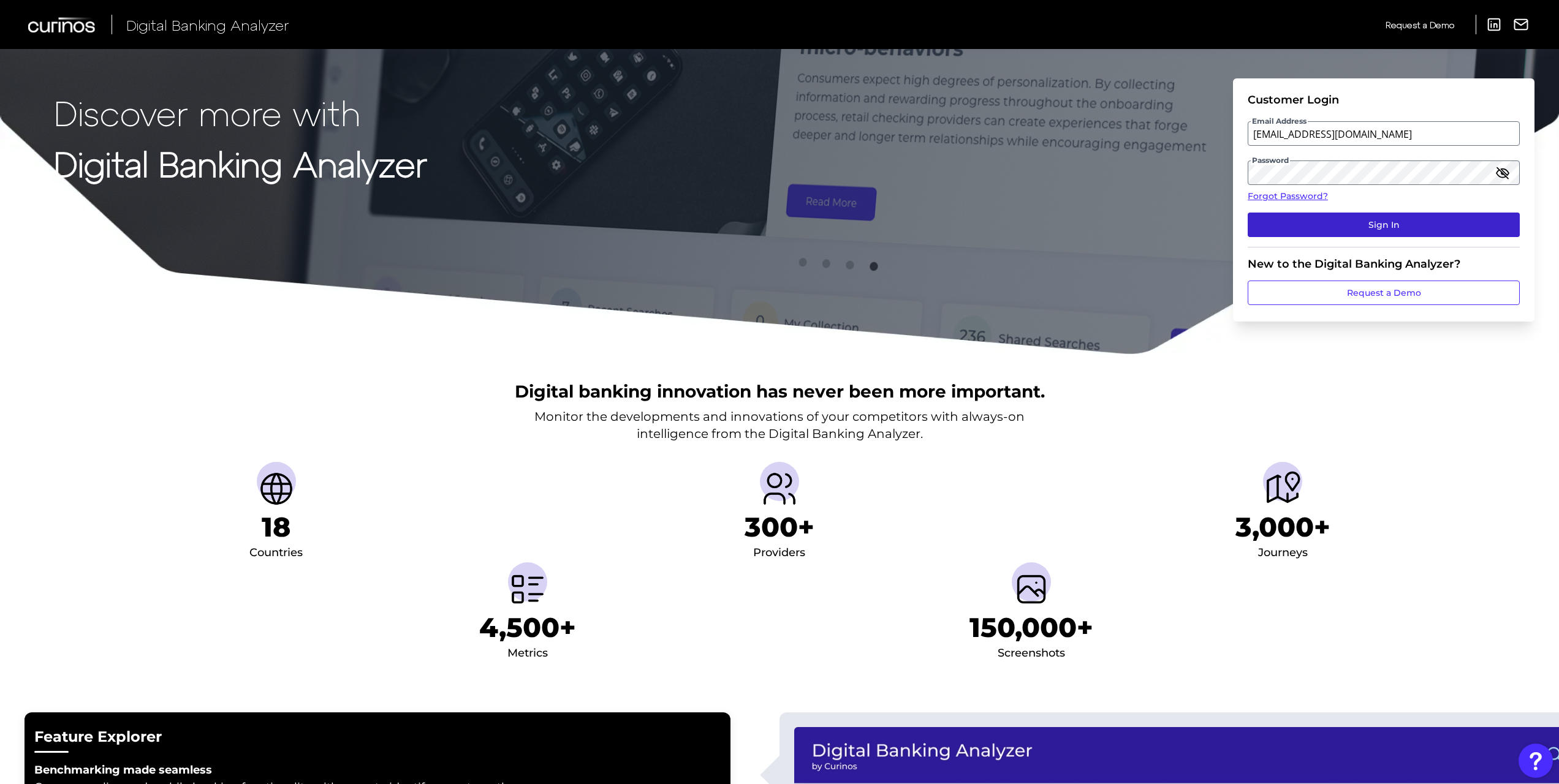
click at [1336, 224] on button "Sign In" at bounding box center [1383, 225] width 272 height 25
